Goal: Check status: Check status

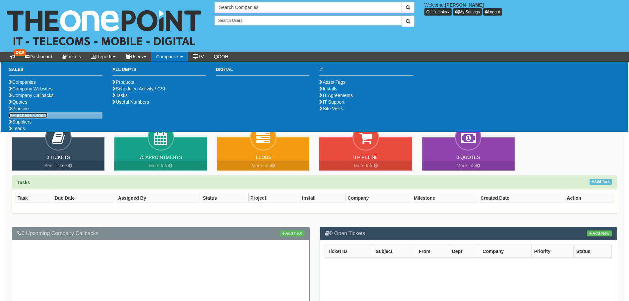
click at [34, 118] on link "Purchase Orders" at bounding box center [28, 115] width 38 height 5
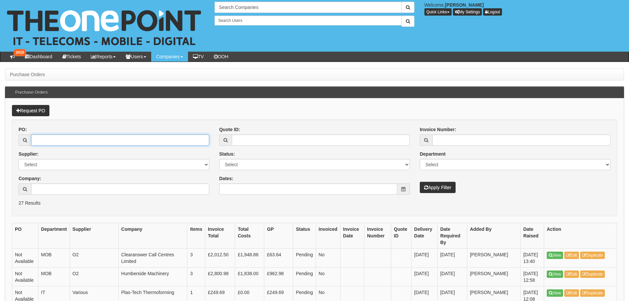
click at [89, 136] on input "PO:" at bounding box center [120, 140] width 178 height 11
type input "19170"
drag, startPoint x: 440, startPoint y: 186, endPoint x: 441, endPoint y: 182, distance: 3.5
click at [440, 185] on button "Apply Filter" at bounding box center [438, 187] width 36 height 11
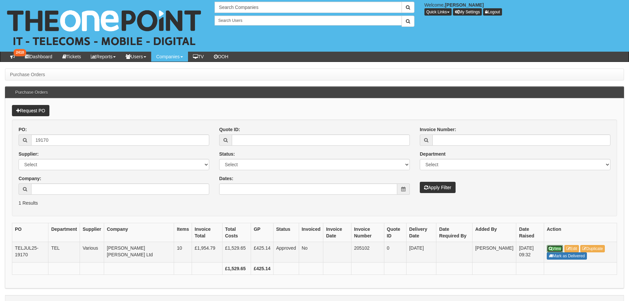
click at [554, 248] on link "View" at bounding box center [555, 248] width 16 height 7
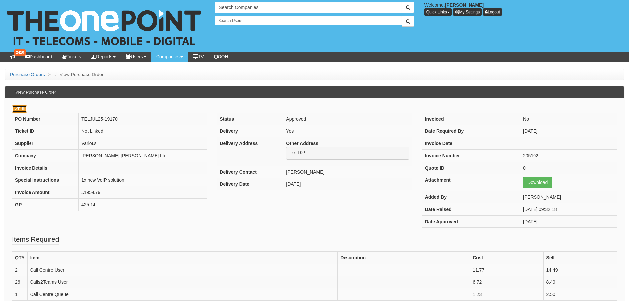
click at [25, 108] on link "Edit" at bounding box center [19, 108] width 15 height 7
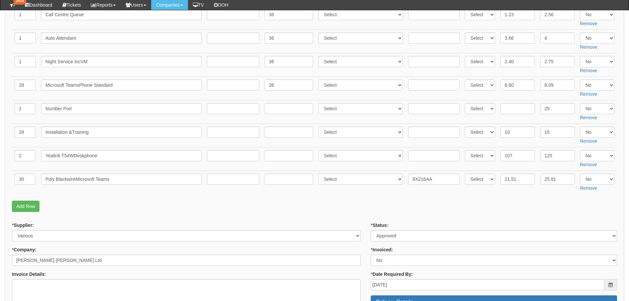
scroll to position [232, 0]
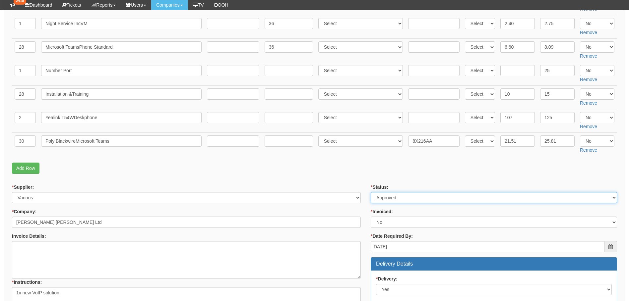
click at [404, 197] on select "Select Approved Completed Delivered Invoiced Ordered Ordered to site Part Order…" at bounding box center [494, 197] width 246 height 11
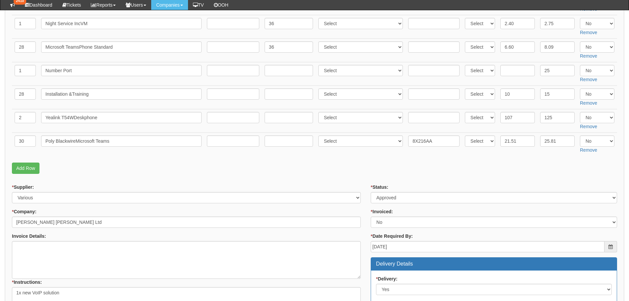
click at [289, 178] on form "PO No: TELJUL25-19170 Attachment Type: Select Signed Quote Auth email if quote …" at bounding box center [314, 212] width 605 height 712
click at [484, 117] on select "Select Back Order Delivered N/A Ordered Pending" at bounding box center [480, 117] width 30 height 11
select select "1"
click at [465, 112] on select "Select Back Order Delivered N/A Ordered Pending" at bounding box center [480, 117] width 30 height 11
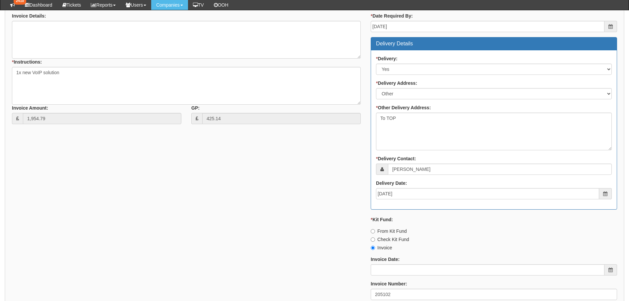
scroll to position [563, 0]
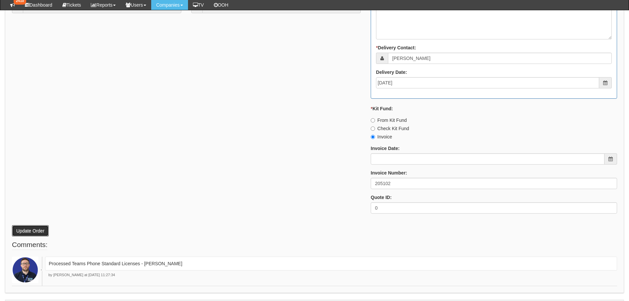
click at [30, 230] on button "Update Order" at bounding box center [30, 230] width 37 height 11
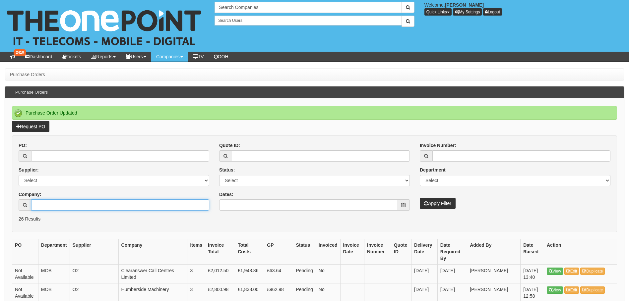
click at [48, 204] on input "Company:" at bounding box center [120, 205] width 178 height 11
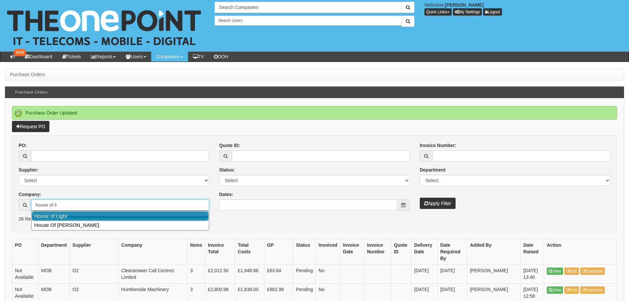
click at [49, 214] on link "House of Light" at bounding box center [120, 216] width 177 height 10
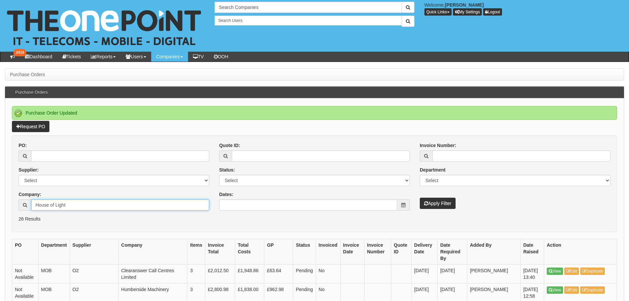
type input "House of Light"
click at [434, 204] on button "Apply Filter" at bounding box center [438, 203] width 36 height 11
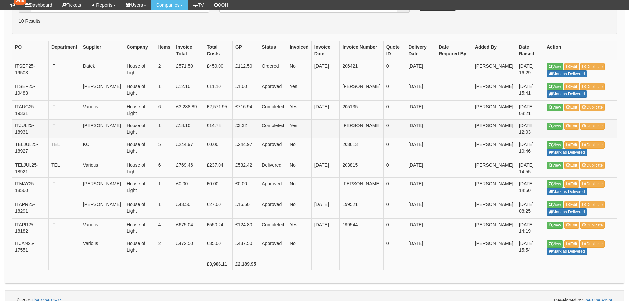
scroll to position [175, 0]
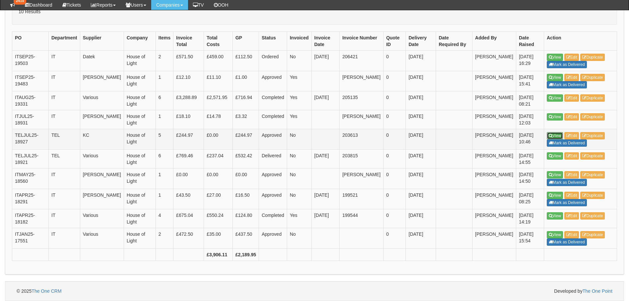
click at [551, 137] on icon at bounding box center [551, 136] width 4 height 4
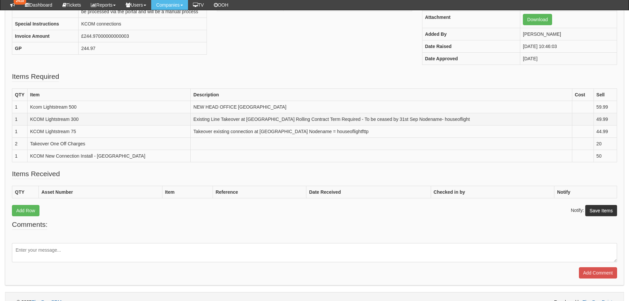
scroll to position [157, 0]
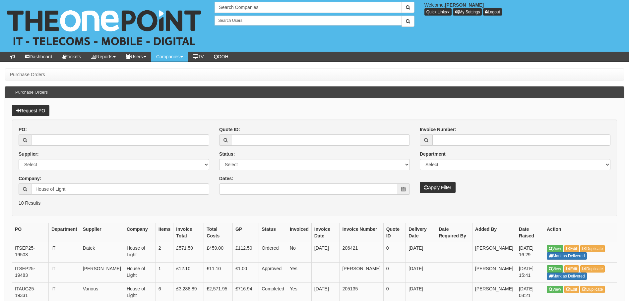
scroll to position [192, 0]
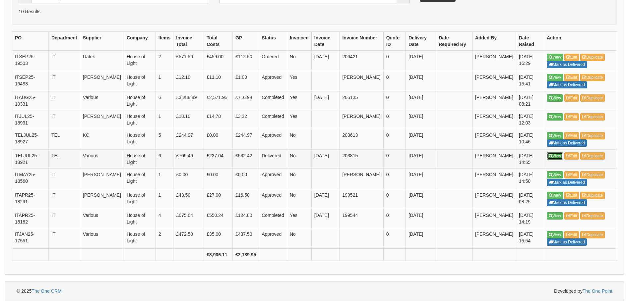
click at [558, 155] on link "View" at bounding box center [555, 155] width 16 height 7
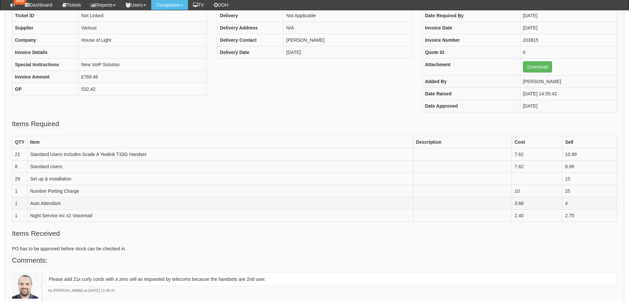
scroll to position [99, 0]
